Goal: Check status: Check status

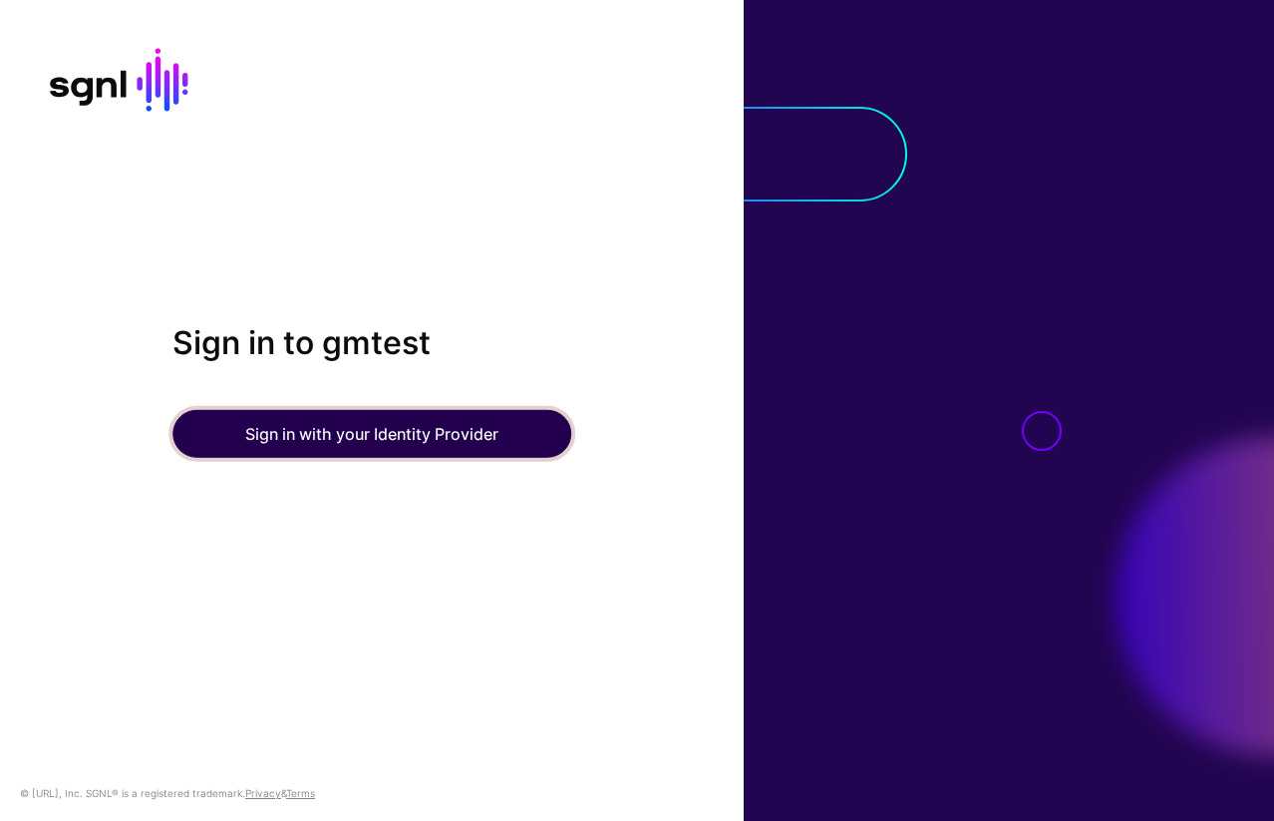
click at [330, 427] on button "Sign in with your Identity Provider" at bounding box center [371, 434] width 399 height 48
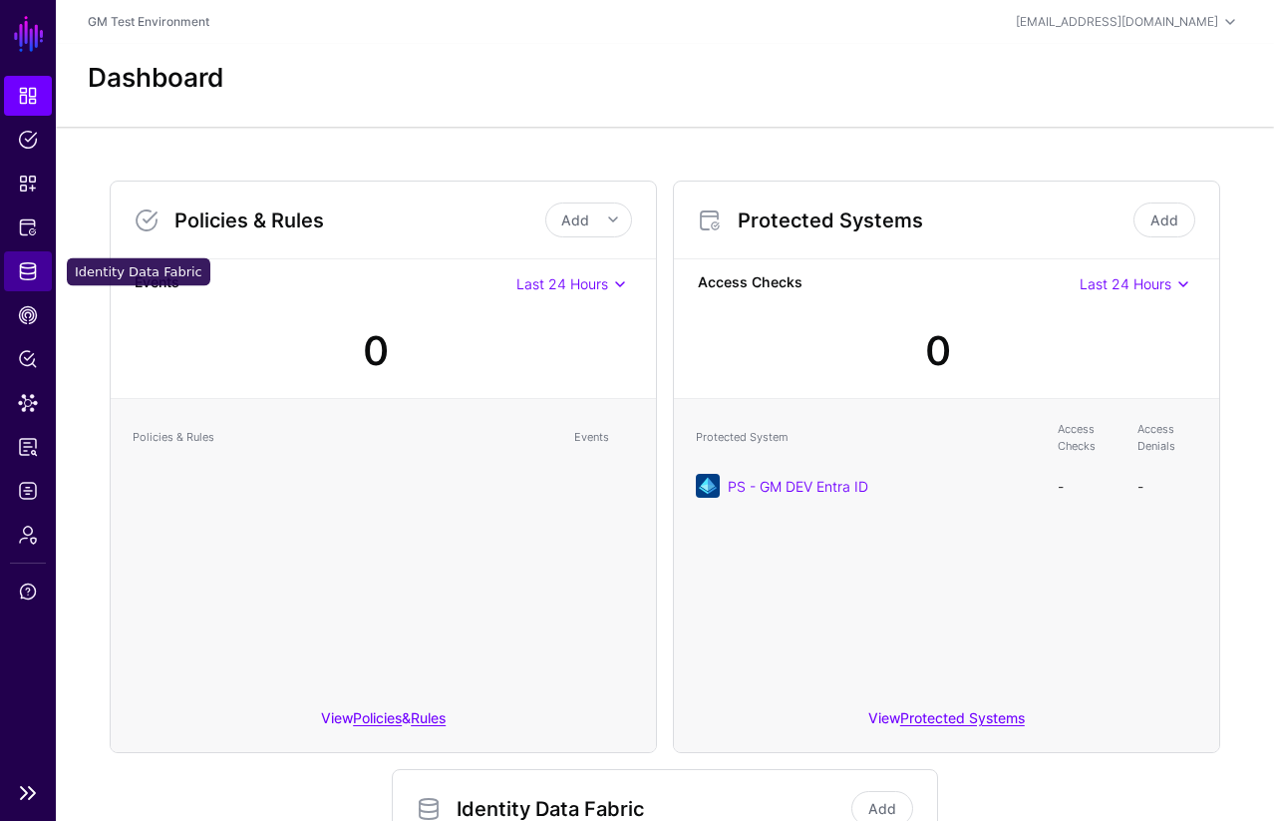
click at [33, 271] on span "Identity Data Fabric" at bounding box center [28, 271] width 20 height 20
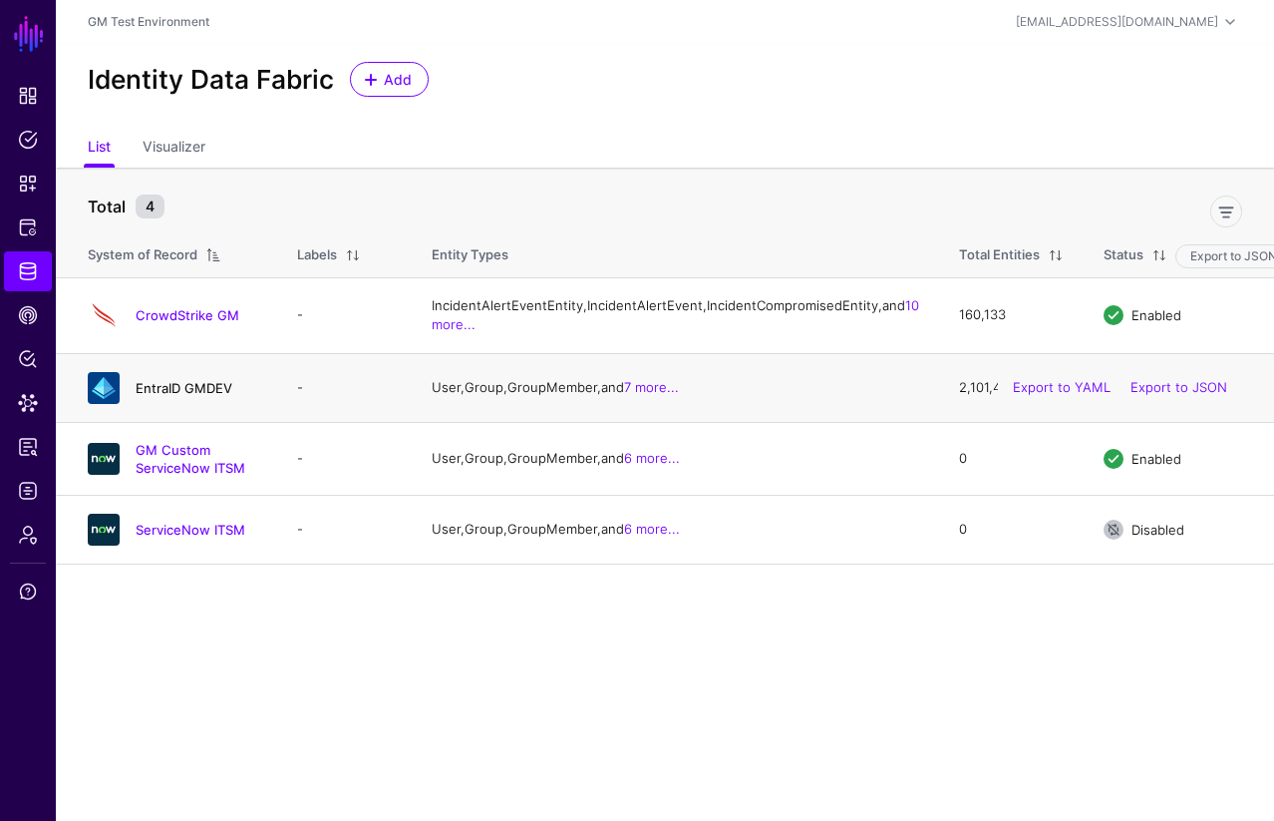
click at [174, 396] on link "EntraID GMDEV" at bounding box center [184, 388] width 97 height 16
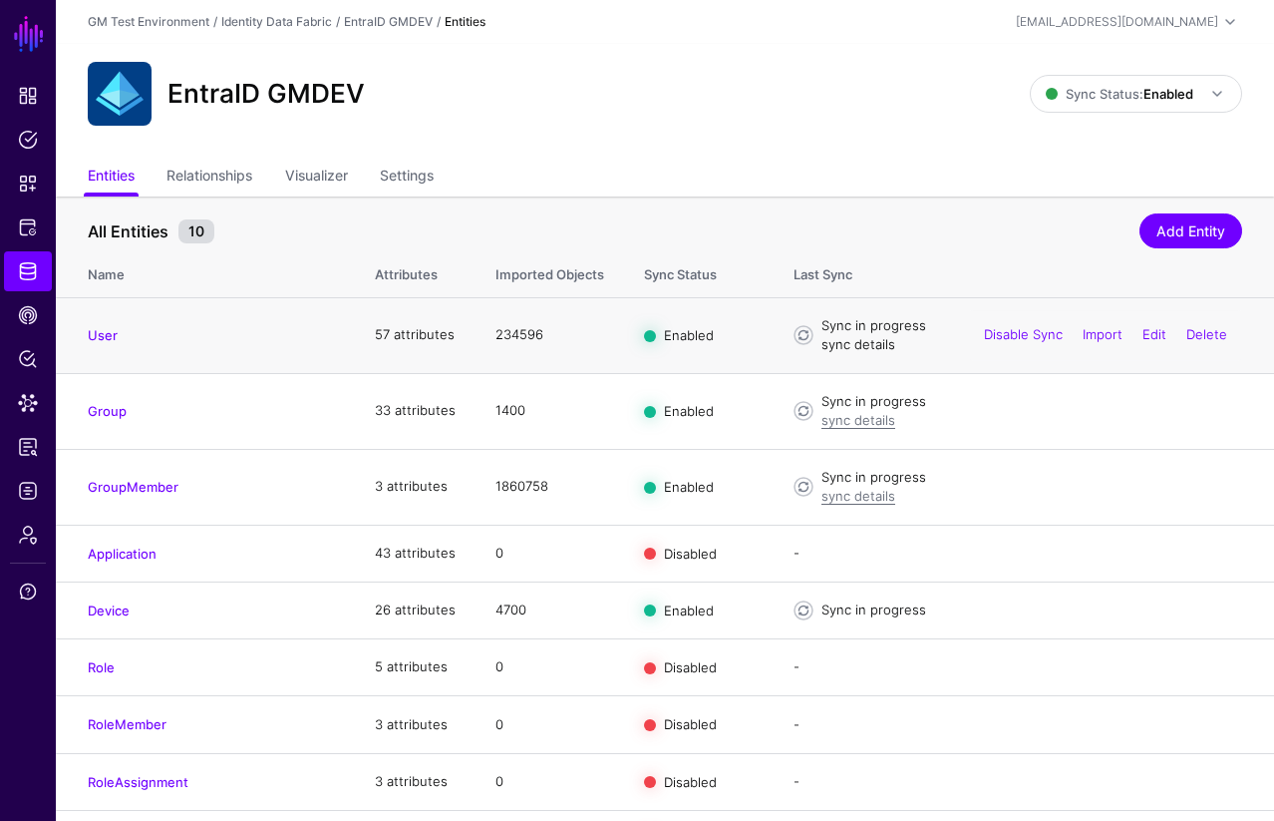
click at [841, 347] on link "sync details" at bounding box center [859, 344] width 74 height 16
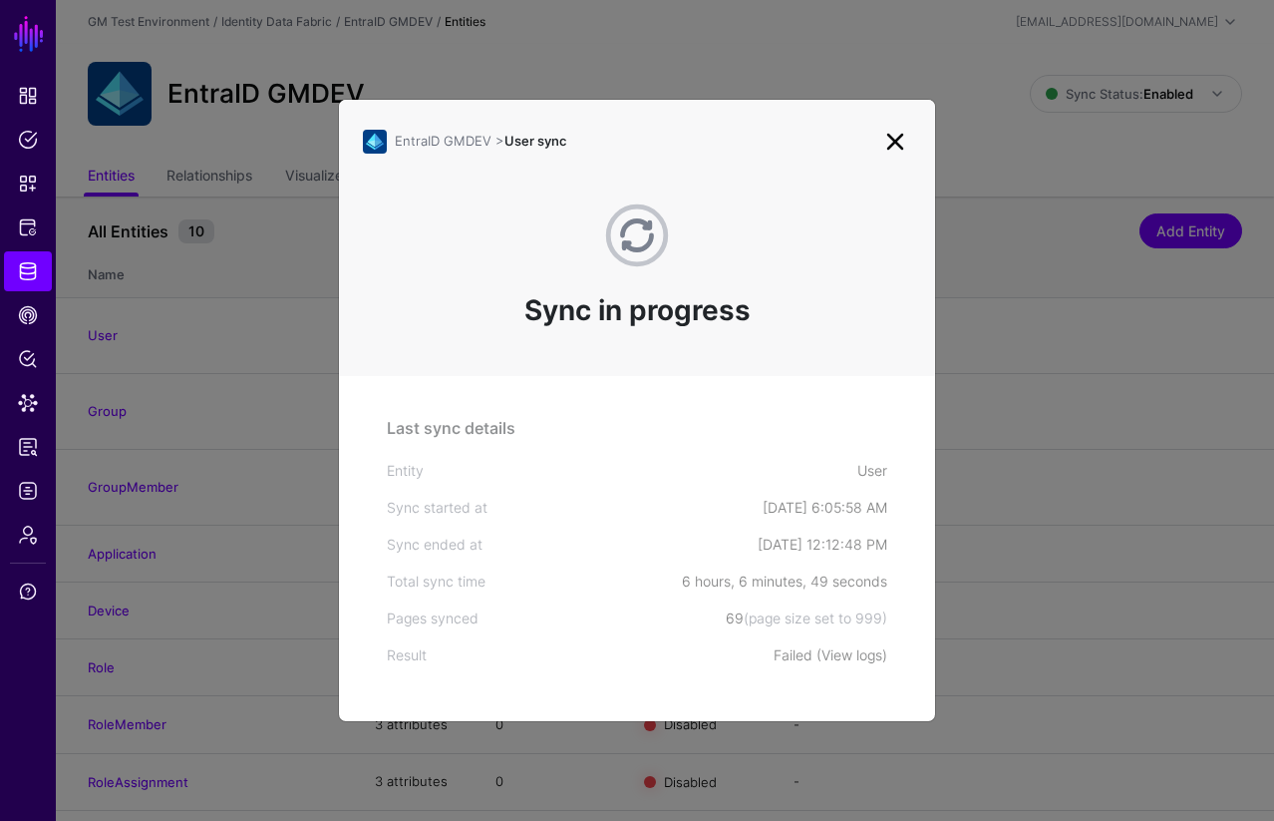
click at [855, 659] on link "View logs" at bounding box center [852, 654] width 61 height 17
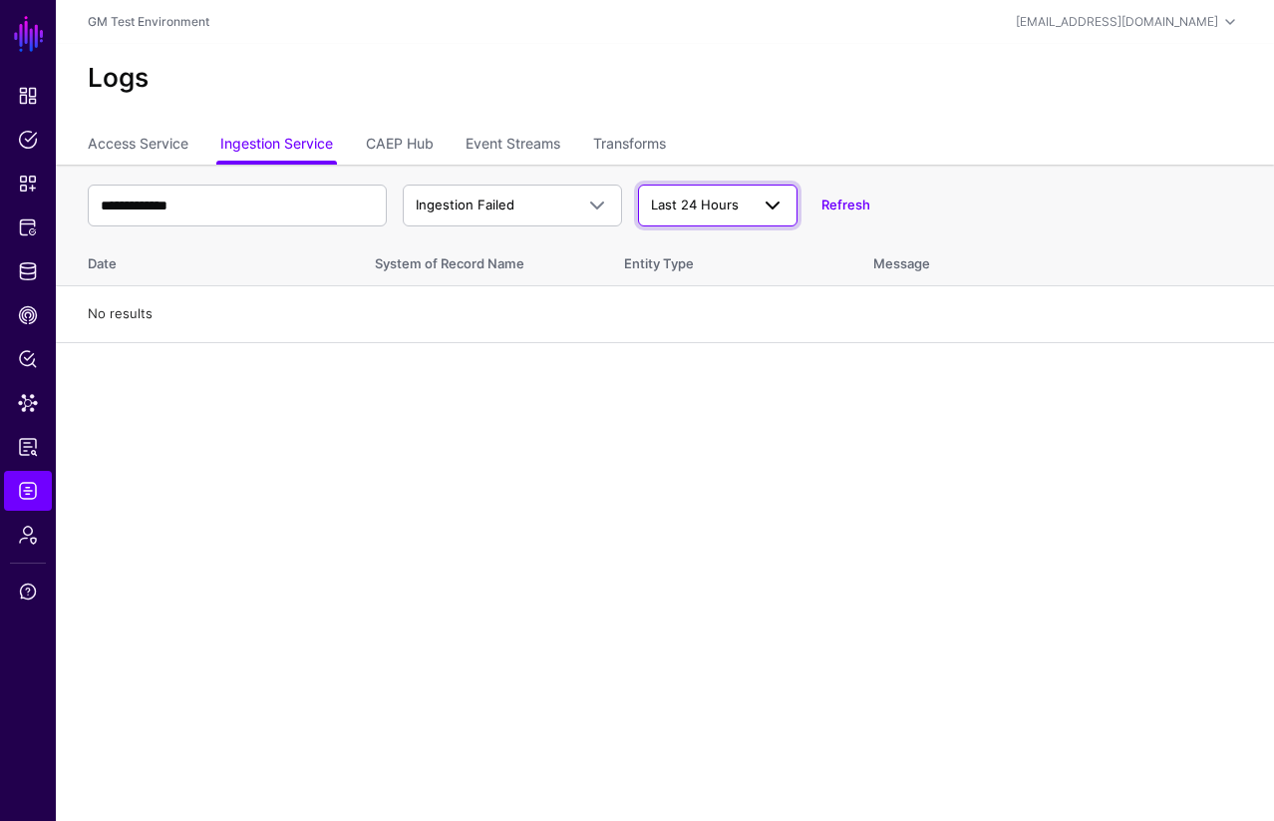
click at [772, 207] on span at bounding box center [773, 205] width 24 height 24
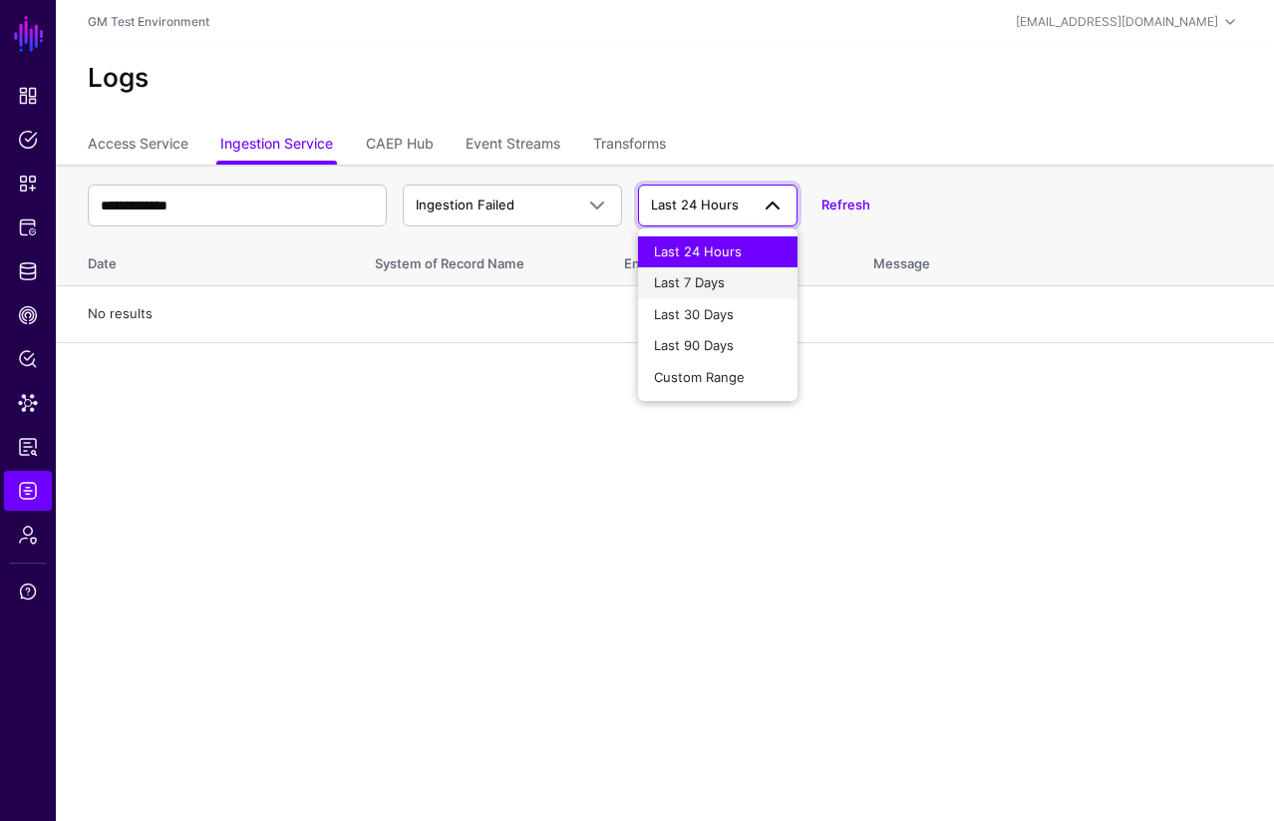
click at [720, 285] on span "Last 7 Days" at bounding box center [689, 282] width 71 height 16
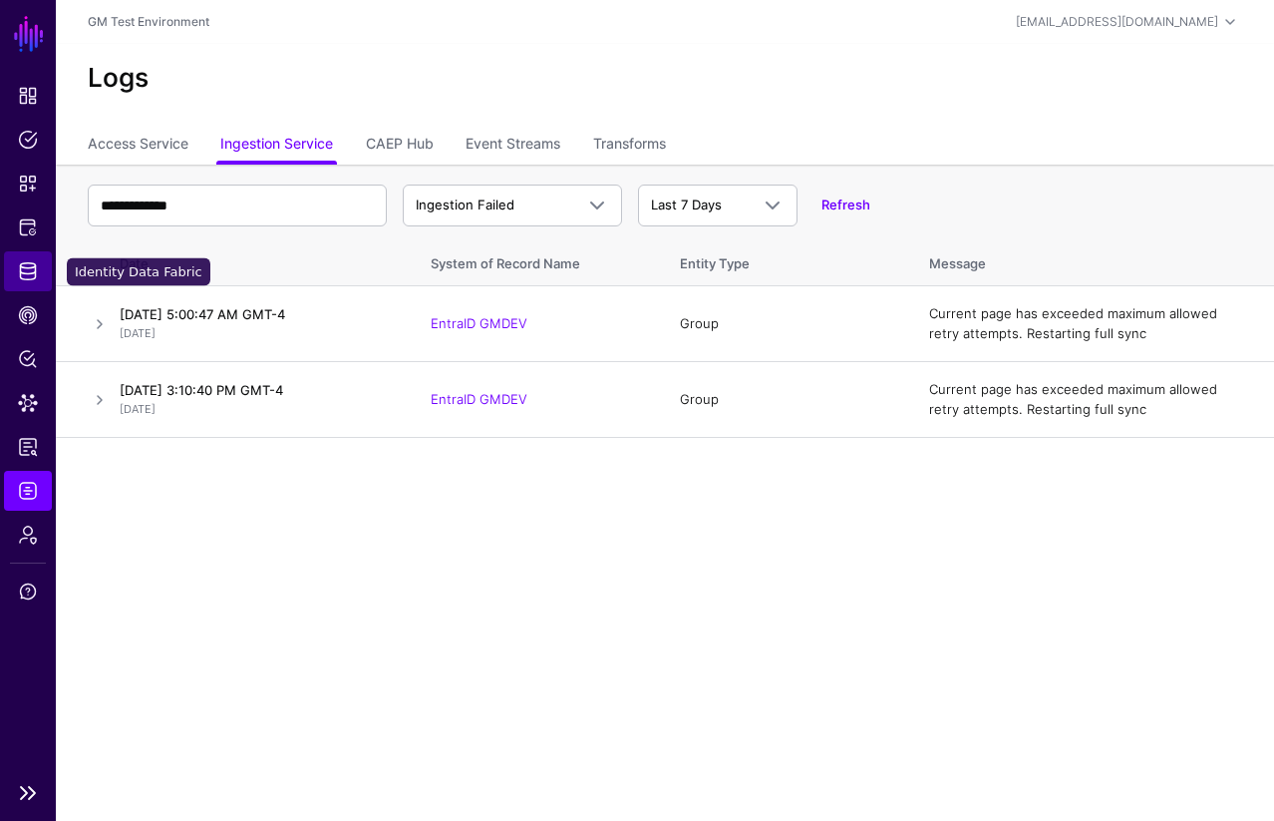
click at [31, 282] on link "Identity Data Fabric" at bounding box center [28, 271] width 48 height 40
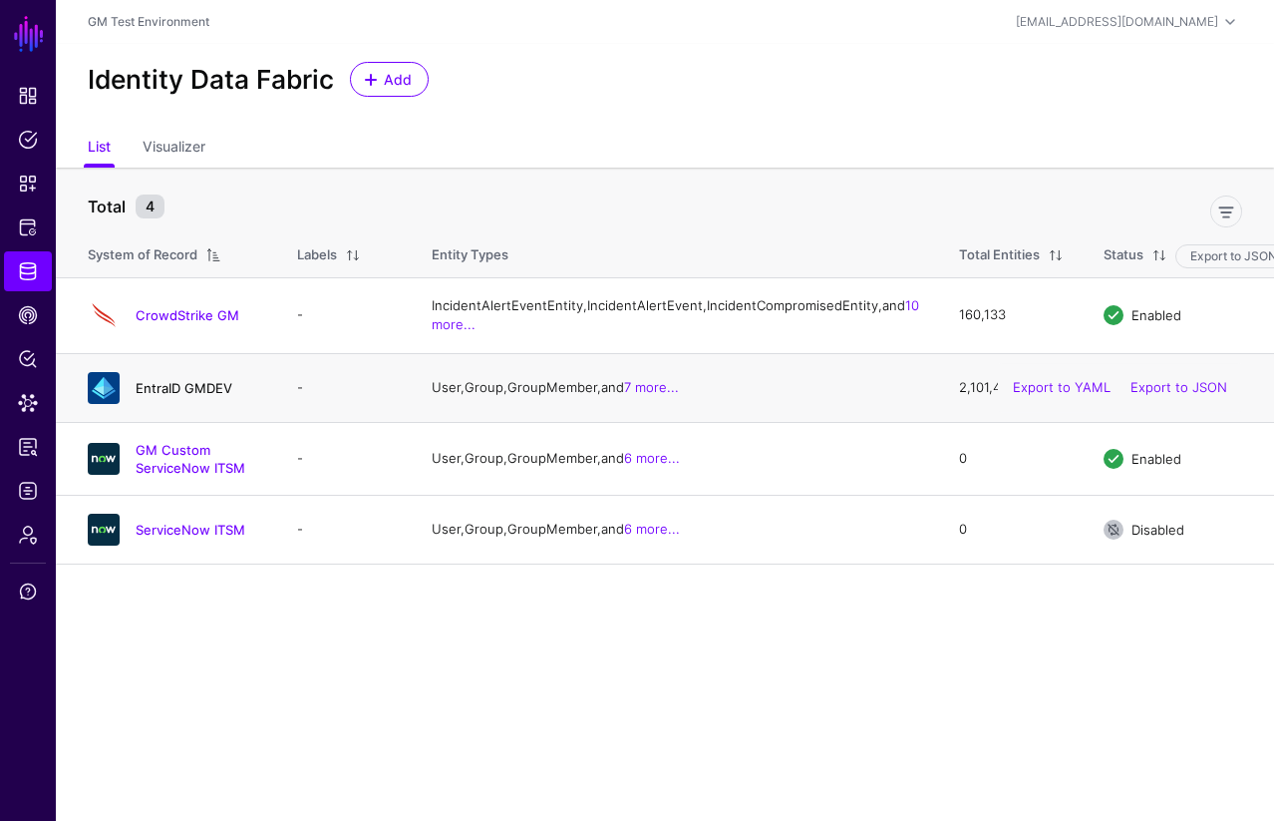
click at [171, 396] on link "EntraID GMDEV" at bounding box center [184, 388] width 97 height 16
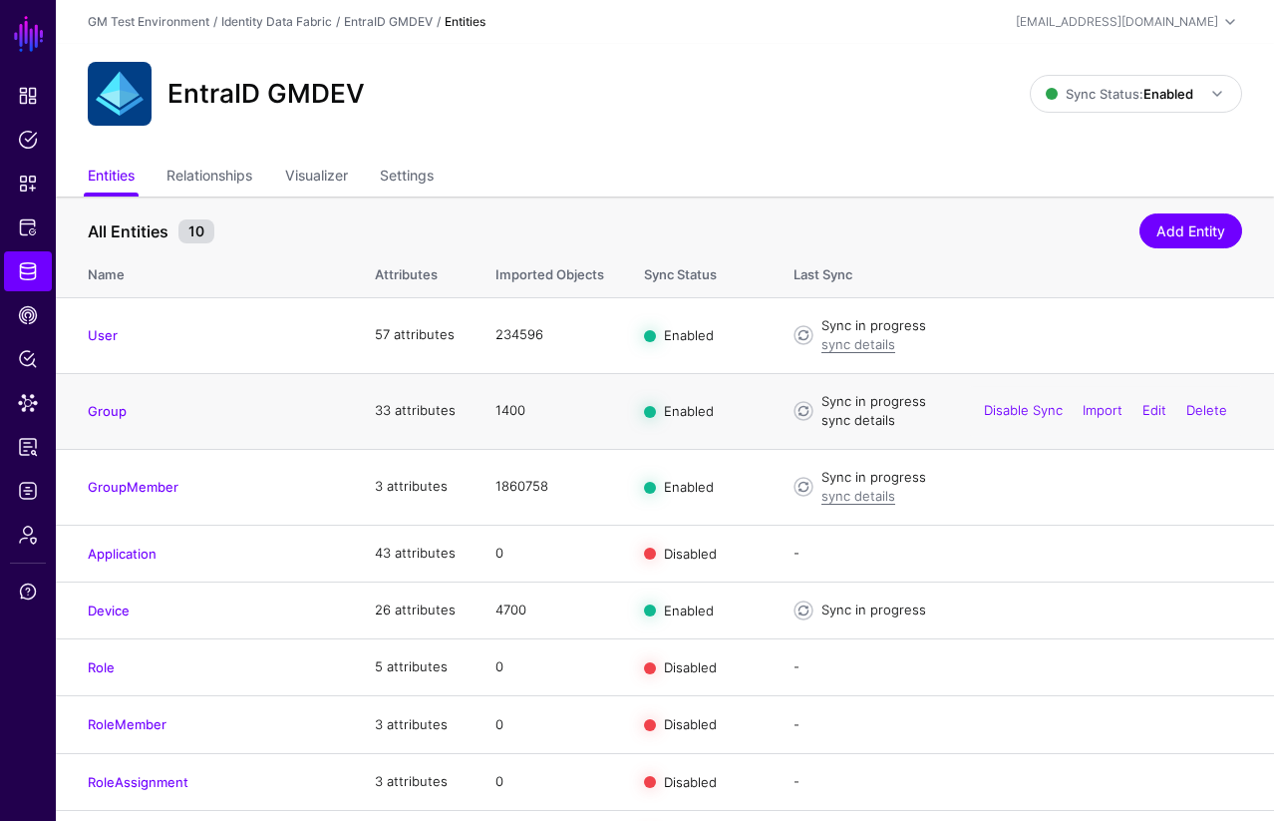
click at [862, 422] on link "sync details" at bounding box center [859, 420] width 74 height 16
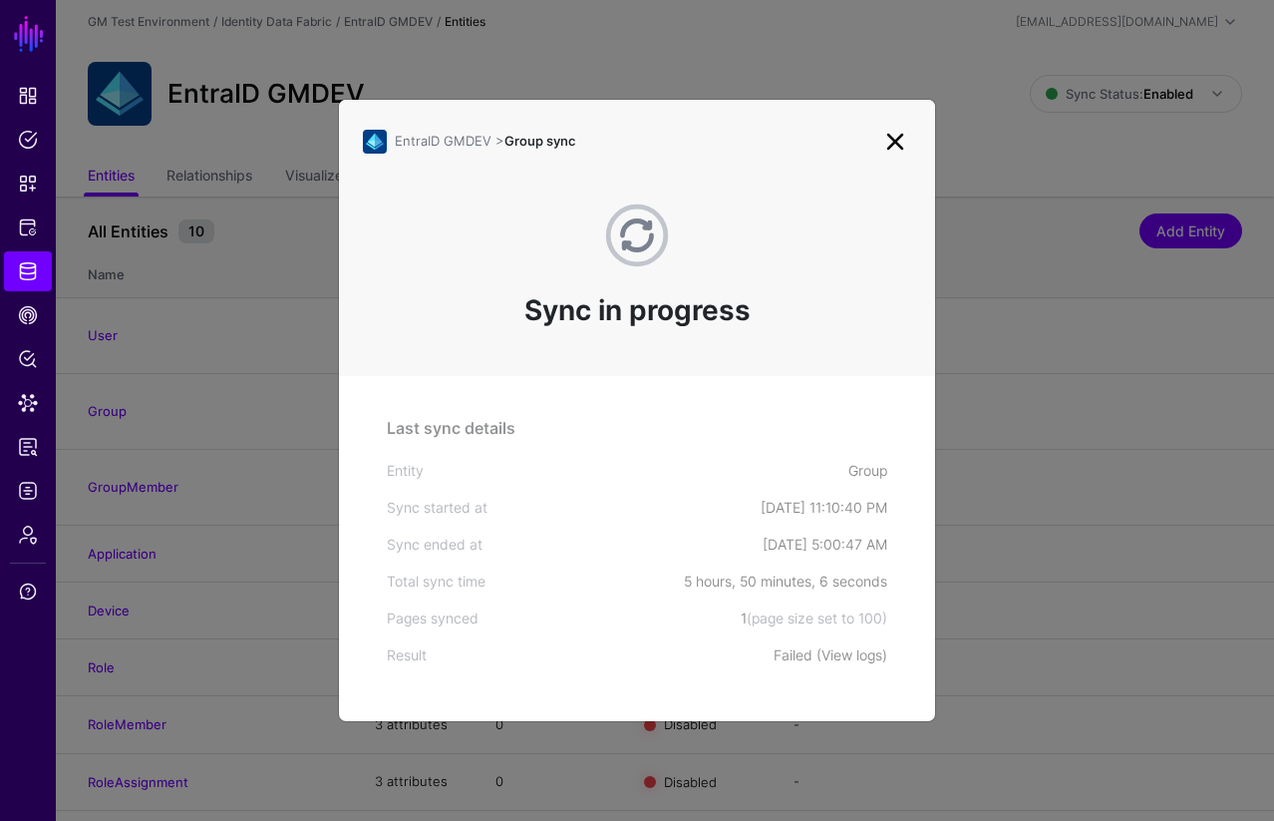
click at [852, 655] on link "View logs" at bounding box center [852, 654] width 61 height 17
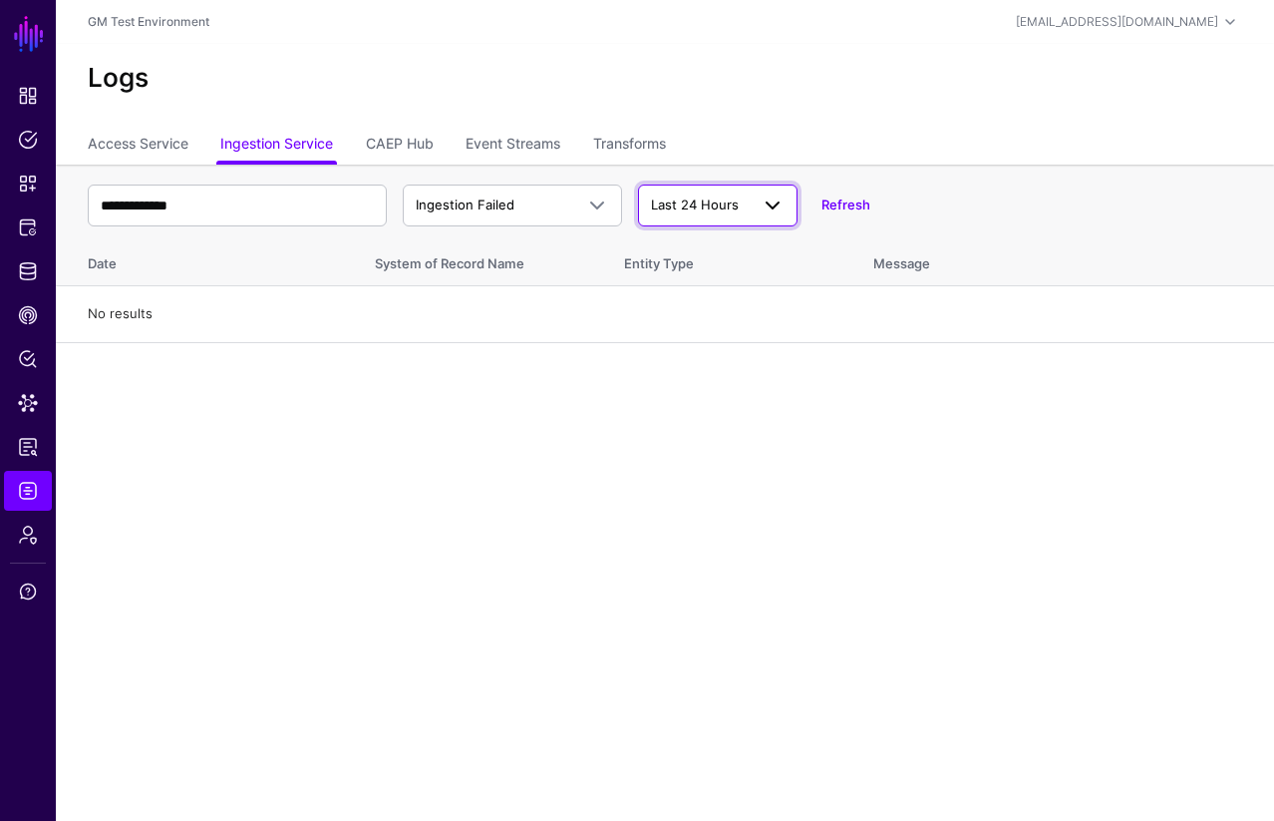
click at [763, 205] on span at bounding box center [773, 205] width 24 height 24
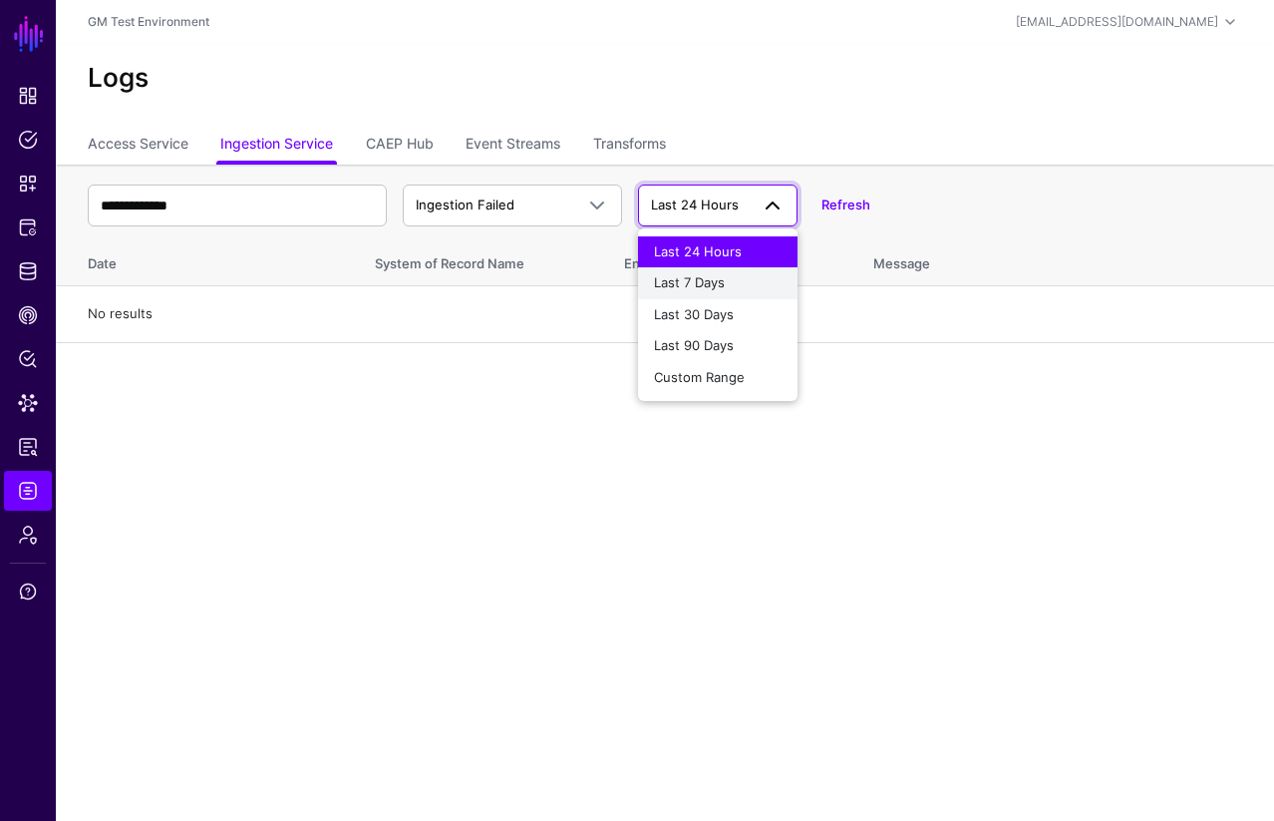
click at [712, 283] on span "Last 7 Days" at bounding box center [689, 282] width 71 height 16
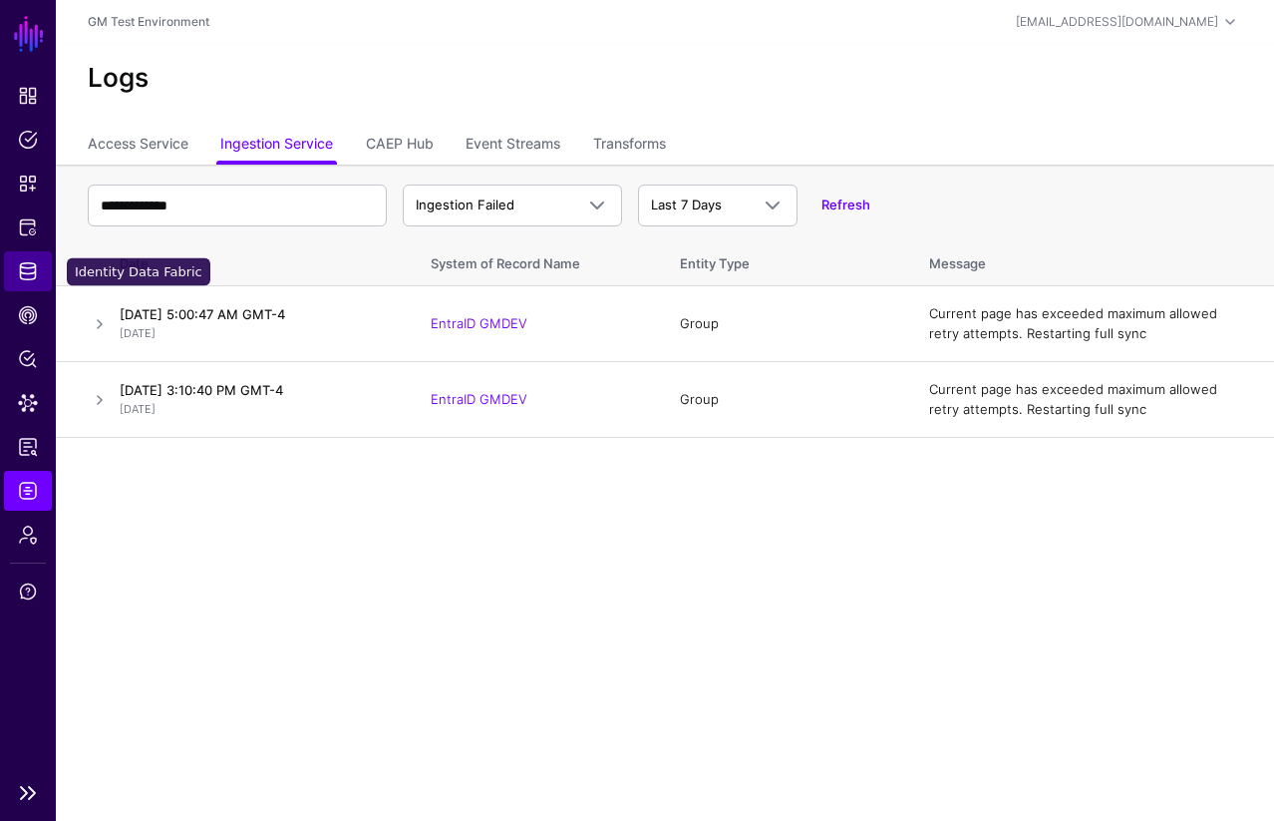
click at [36, 281] on link "Identity Data Fabric" at bounding box center [28, 271] width 48 height 40
